Goal: Information Seeking & Learning: Learn about a topic

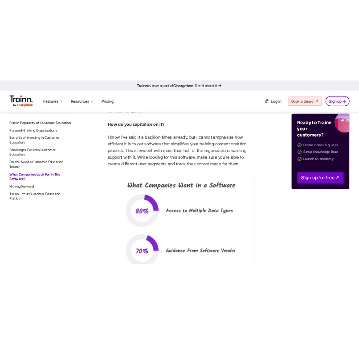
scroll to position [6586, 0]
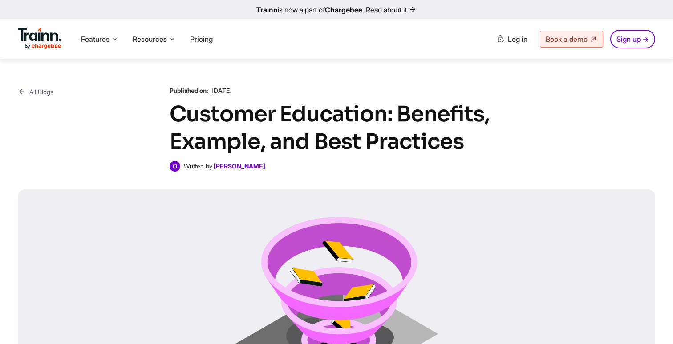
scroll to position [4398, 0]
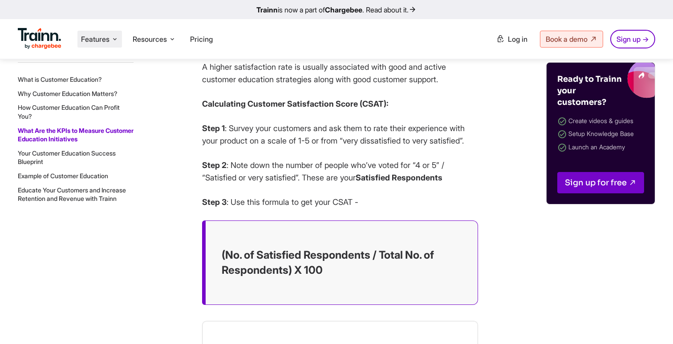
click at [93, 46] on li "Features Product Videos Create product & how-to videos in multiple languages. G…" at bounding box center [99, 39] width 45 height 17
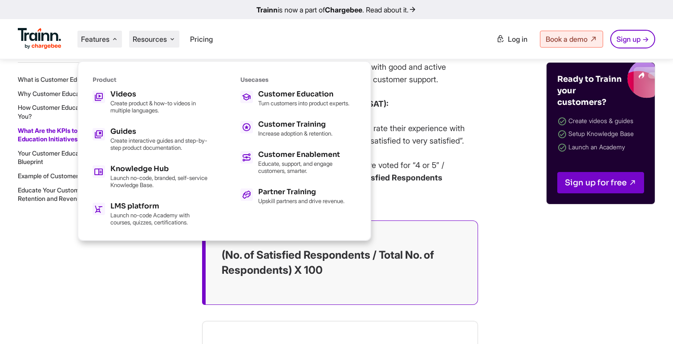
click at [150, 36] on span "Resources" at bounding box center [150, 39] width 34 height 10
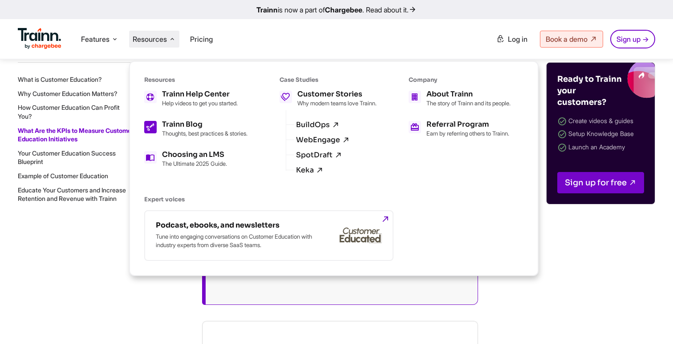
click at [161, 130] on link "Trainn Blog Thoughts, best practices & stories." at bounding box center [195, 129] width 103 height 16
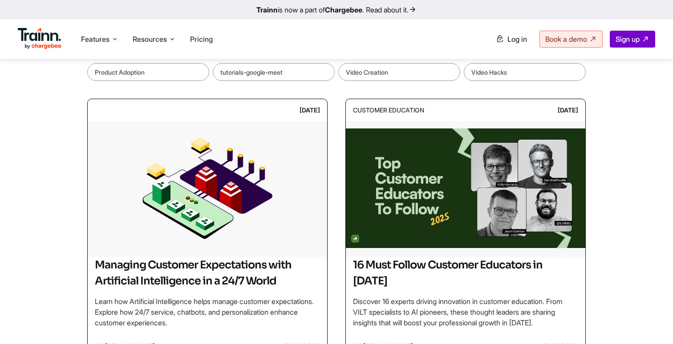
scroll to position [153, 0]
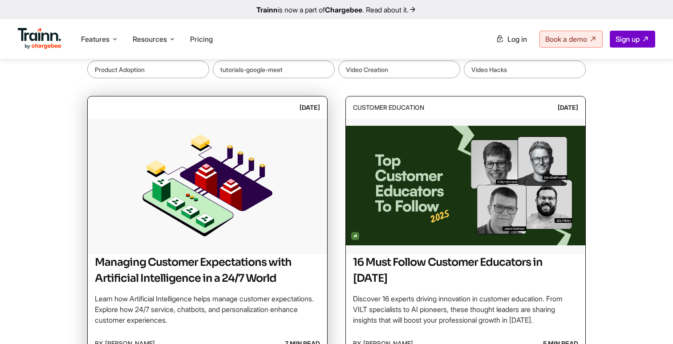
click at [151, 191] on img at bounding box center [207, 186] width 239 height 134
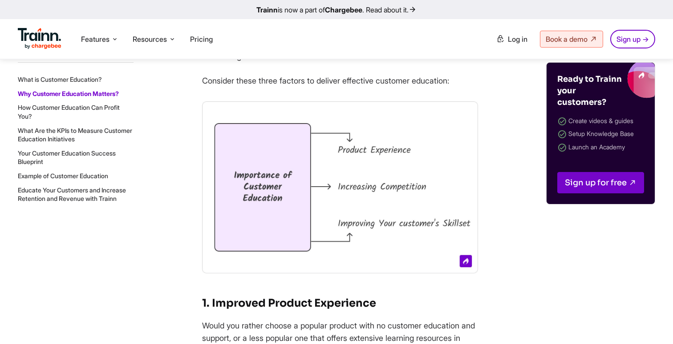
scroll to position [1070, 0]
